Goal: Navigation & Orientation: Understand site structure

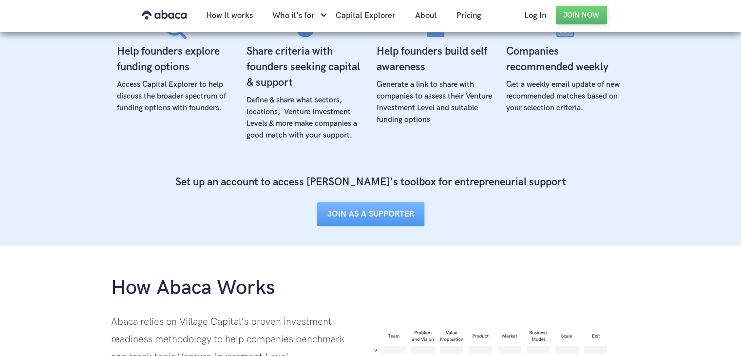
scroll to position [416, 0]
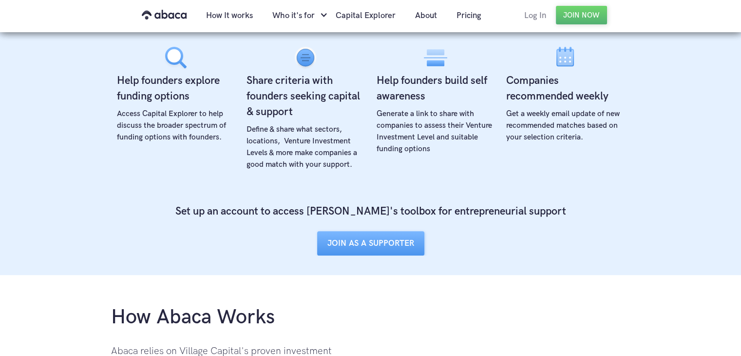
click at [537, 15] on link "Log In" at bounding box center [534, 15] width 41 height 33
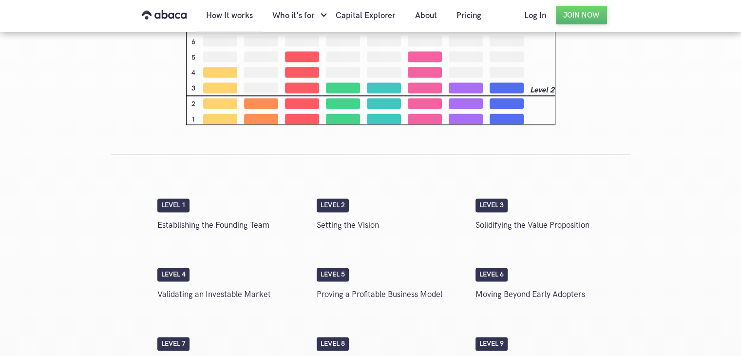
scroll to position [1493, 0]
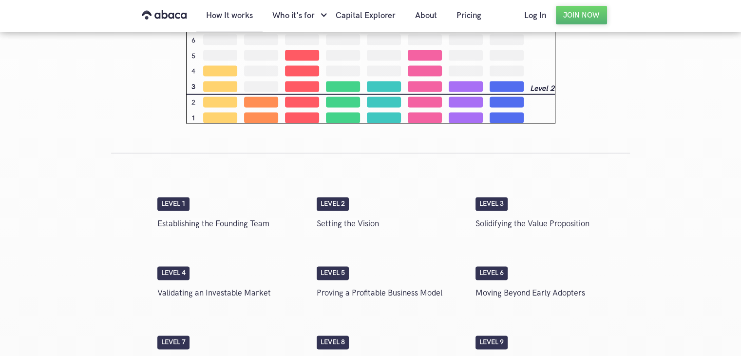
click at [175, 194] on div "Level 1 Establishing the Founding Team Level 2 Setting the Vision Level 3 Solid…" at bounding box center [390, 216] width 477 height 69
click at [218, 220] on p "Establishing the Founding Team" at bounding box center [232, 223] width 150 height 17
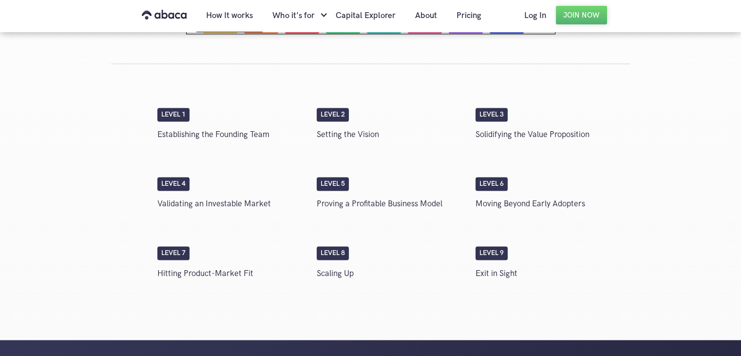
scroll to position [1580, 0]
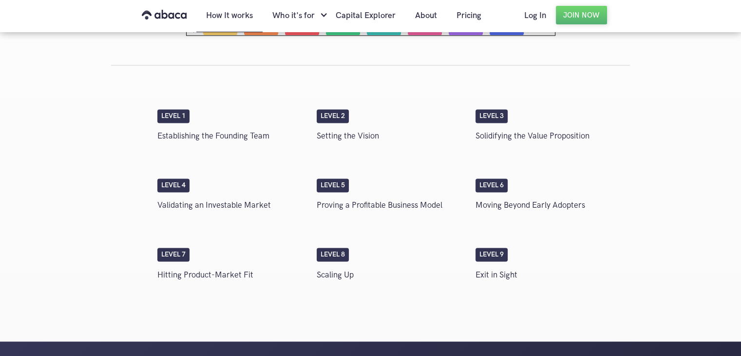
click at [188, 114] on div "Level 1" at bounding box center [173, 116] width 32 height 14
click at [238, 21] on link "How It works" at bounding box center [229, 15] width 66 height 33
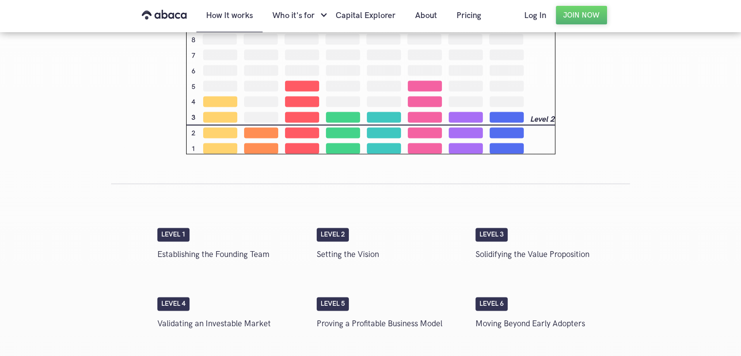
scroll to position [1460, 0]
